Goal: Transaction & Acquisition: Subscribe to service/newsletter

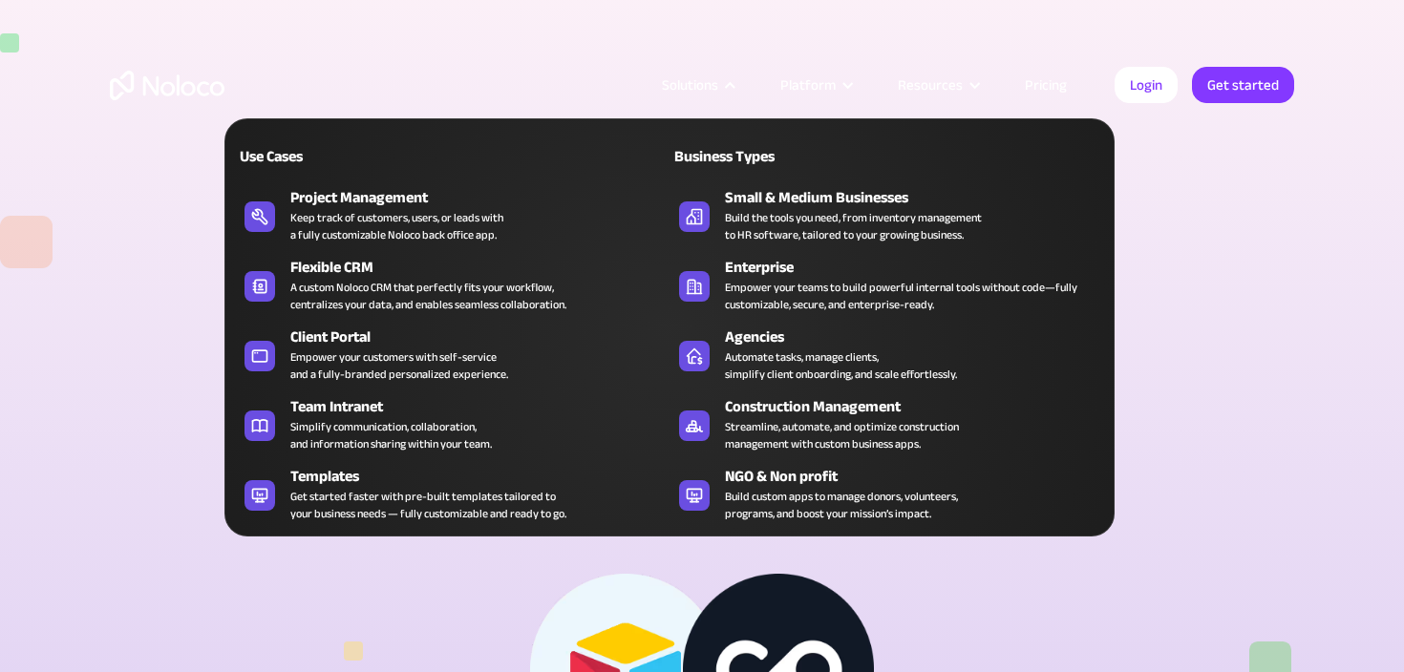
click at [709, 82] on div "Solutions" at bounding box center [690, 85] width 56 height 25
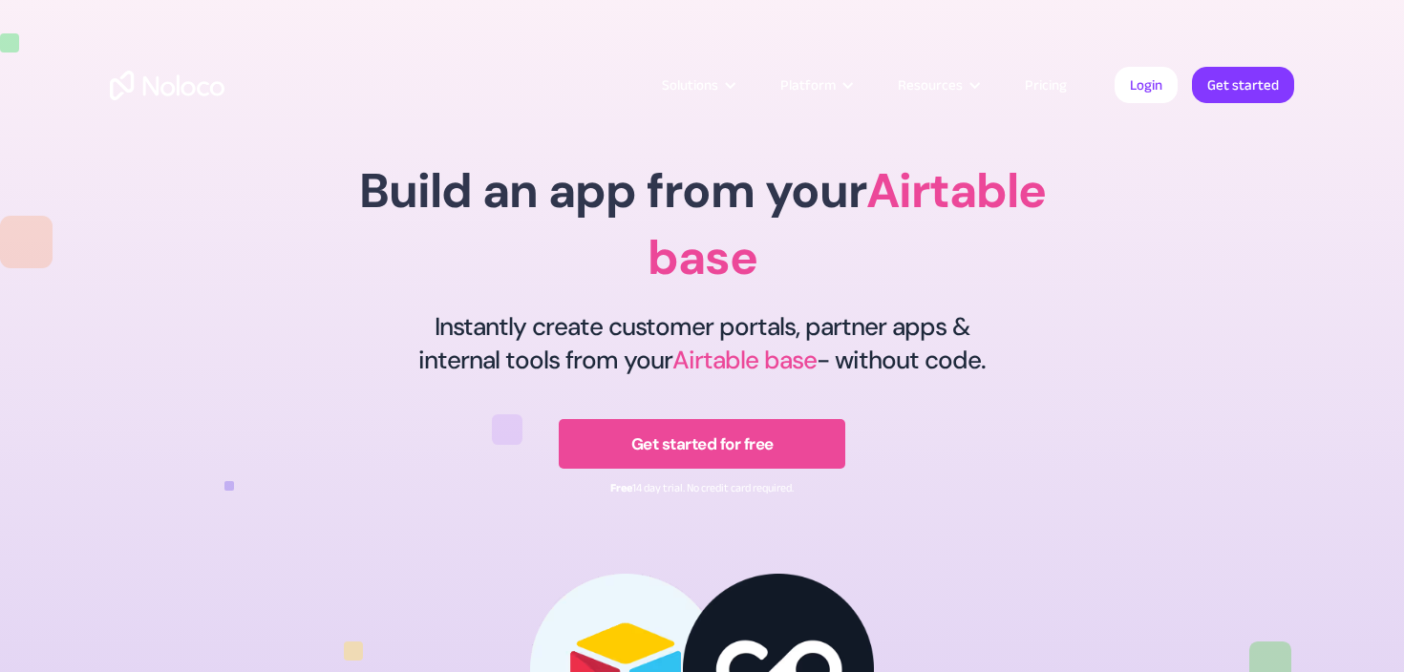
click at [709, 82] on div "Solutions" at bounding box center [690, 85] width 56 height 25
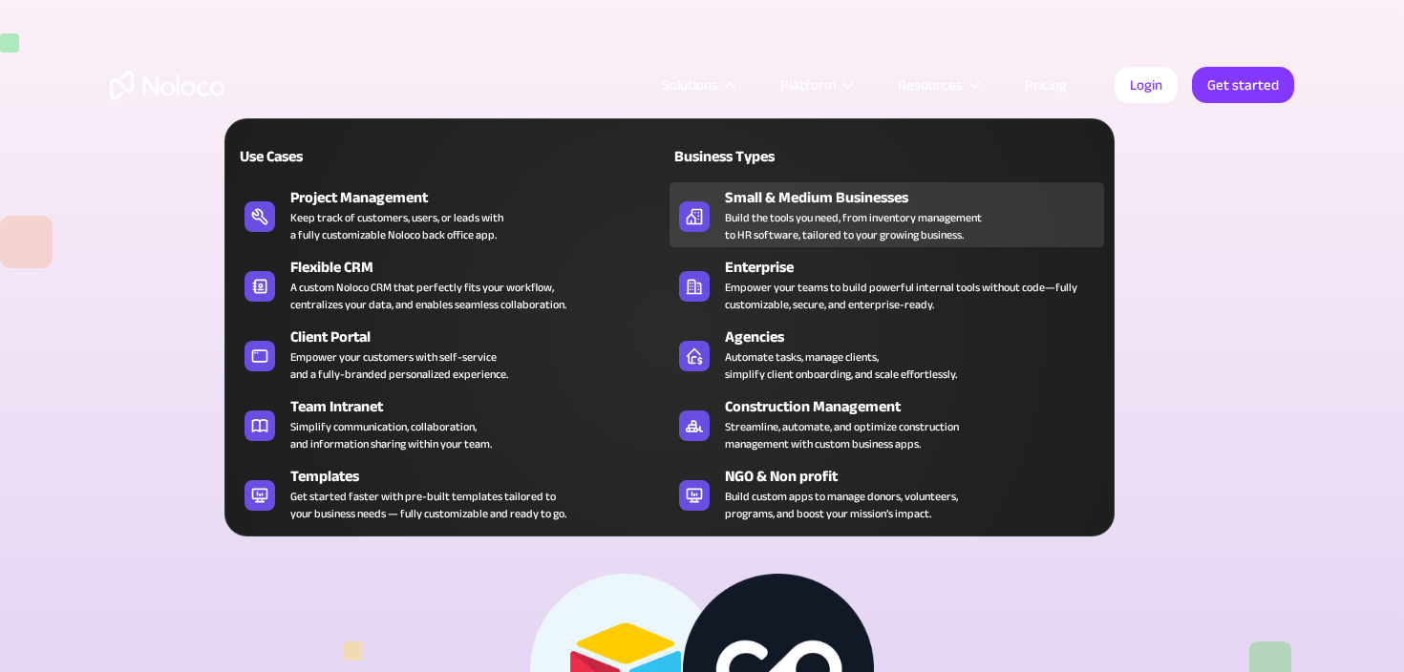
click at [793, 200] on div "Small & Medium Businesses" at bounding box center [919, 197] width 388 height 23
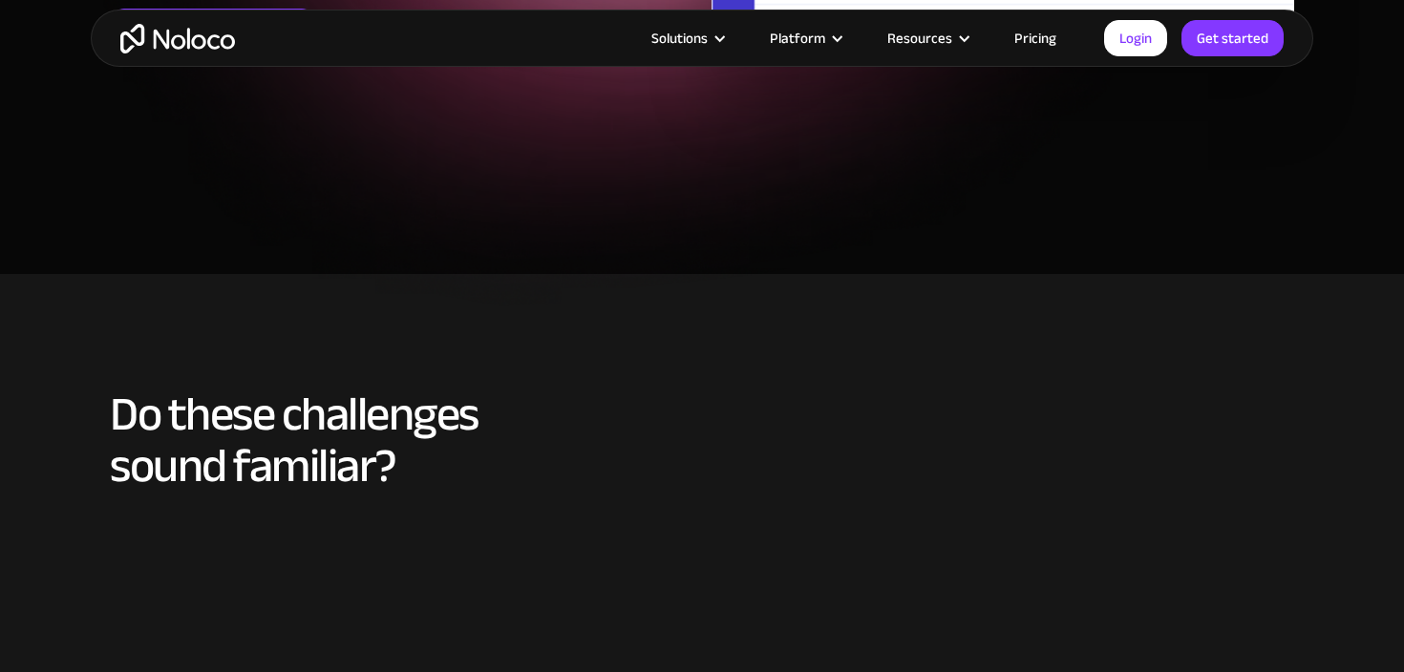
scroll to position [352, 0]
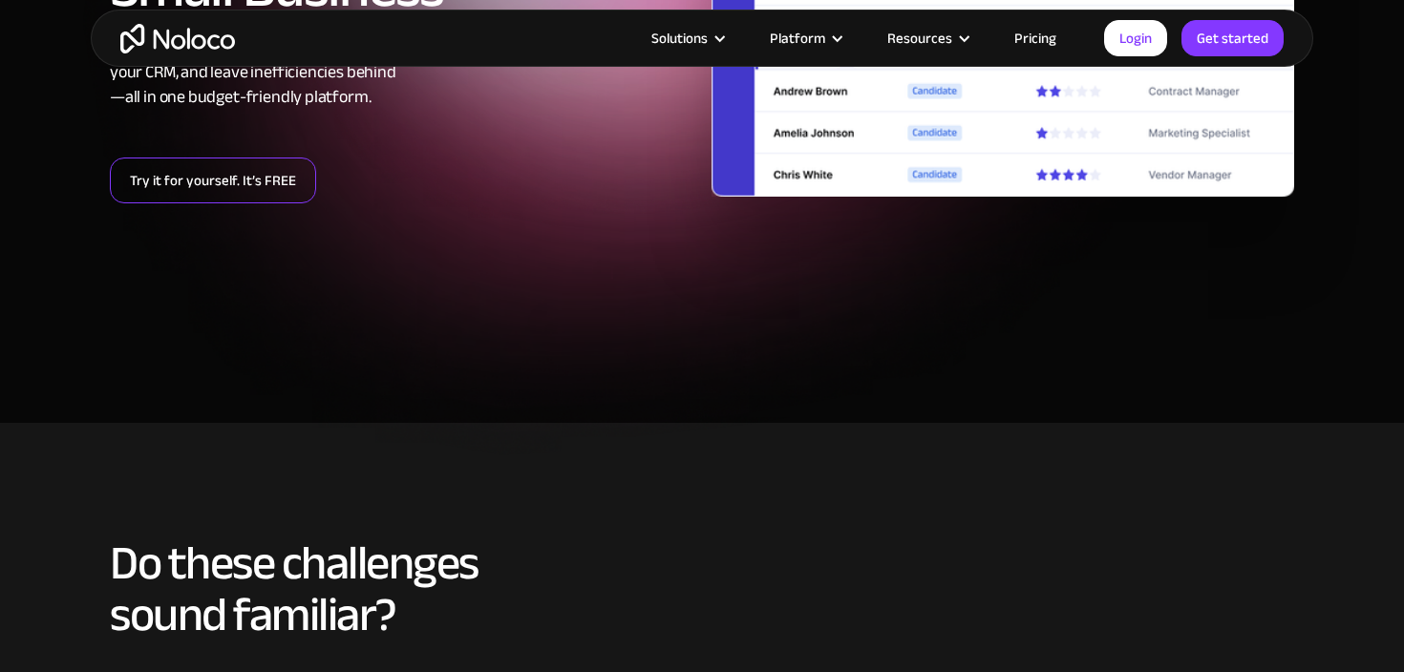
click at [198, 183] on link "Try it for yourself. It’s FREE" at bounding box center [213, 181] width 206 height 46
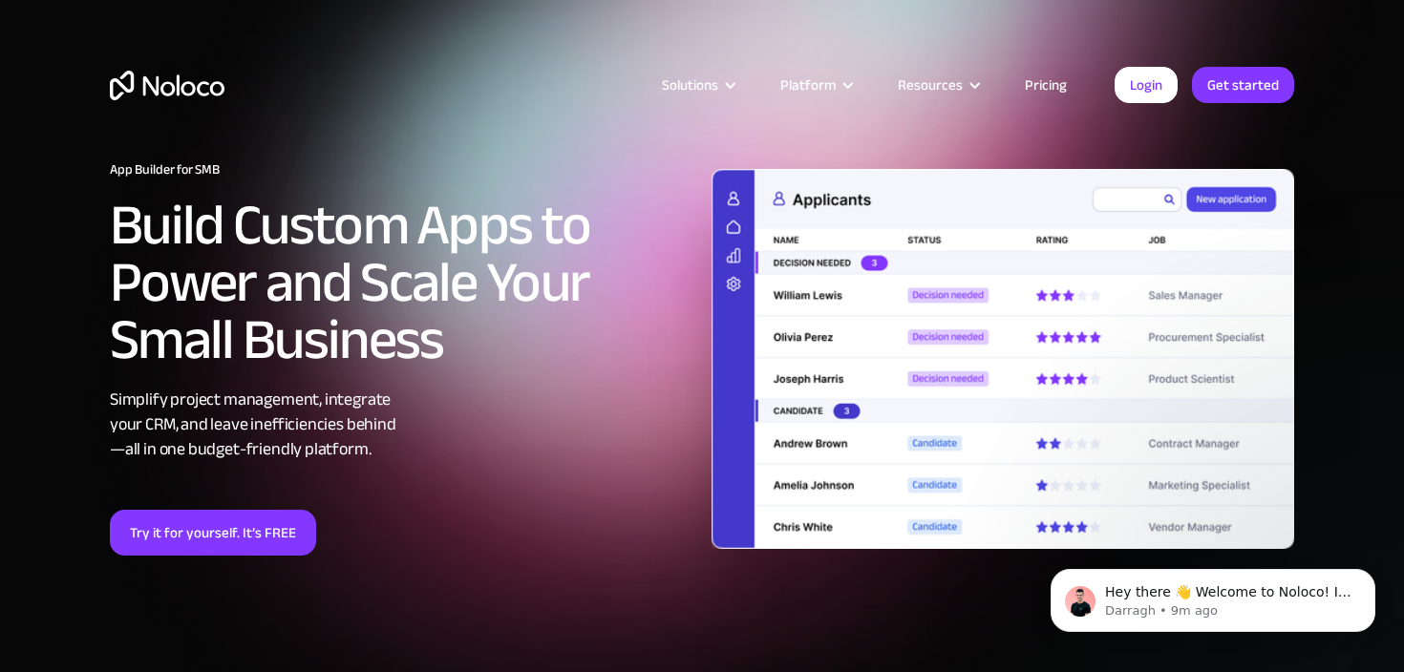
scroll to position [0, 0]
